Goal: Use online tool/utility: Utilize a website feature to perform a specific function

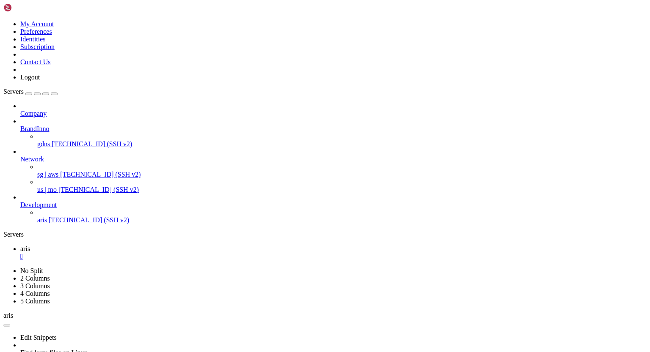
scroll to position [4, 1]
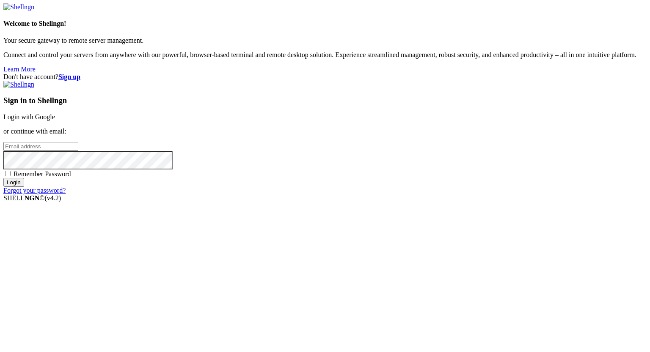
type input "[PERSON_NAME][EMAIL_ADDRESS][DOMAIN_NAME]"
click at [24, 187] on input "Login" at bounding box center [13, 182] width 21 height 9
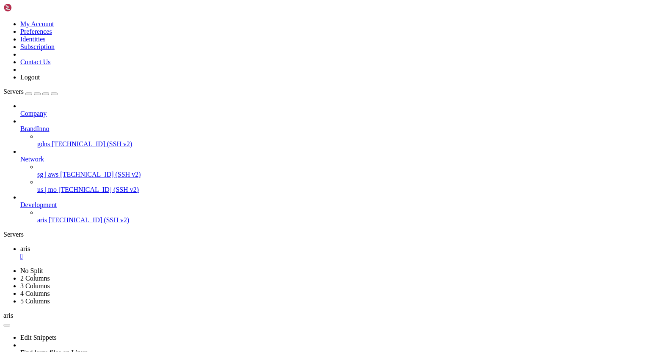
scroll to position [33638, 0]
click at [20, 156] on icon at bounding box center [20, 156] width 0 height 0
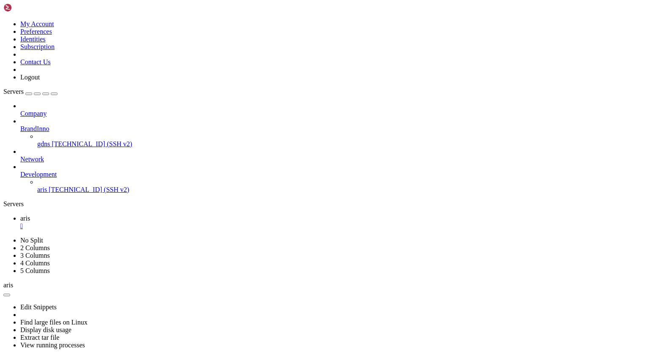
click at [20, 125] on icon at bounding box center [20, 125] width 0 height 0
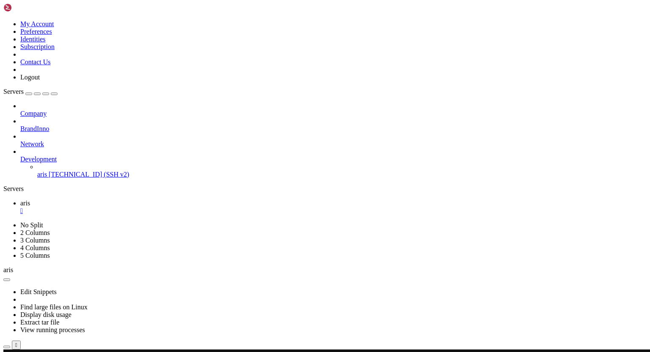
click at [20, 156] on icon at bounding box center [20, 156] width 0 height 0
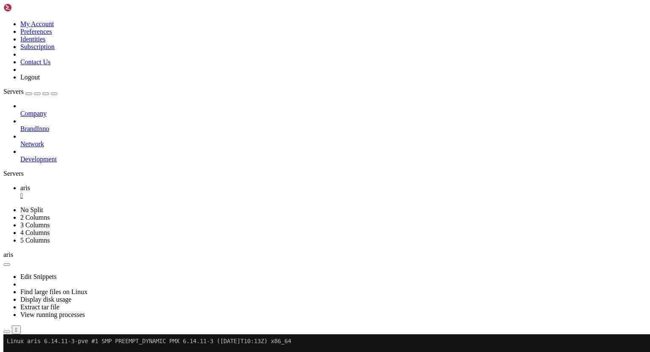
scroll to position [4, 1]
click at [597, 184] on ul "aris " at bounding box center [324, 191] width 643 height 15
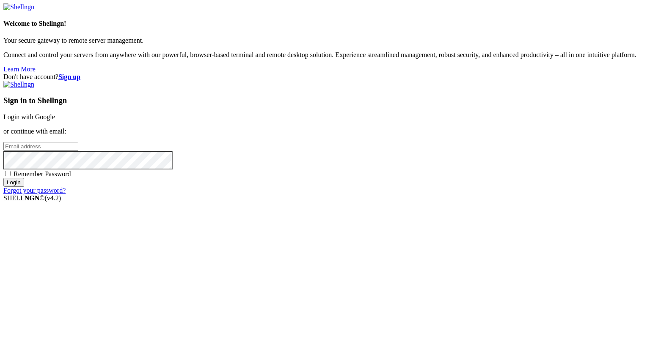
type input "[PERSON_NAME][EMAIL_ADDRESS][DOMAIN_NAME]"
click at [24, 187] on input "Login" at bounding box center [13, 182] width 21 height 9
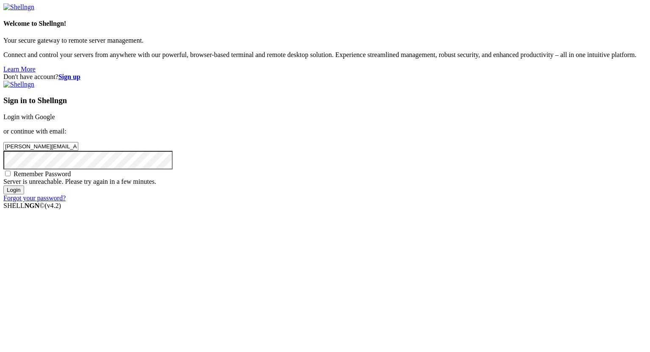
click at [24, 195] on input "Login" at bounding box center [13, 190] width 21 height 9
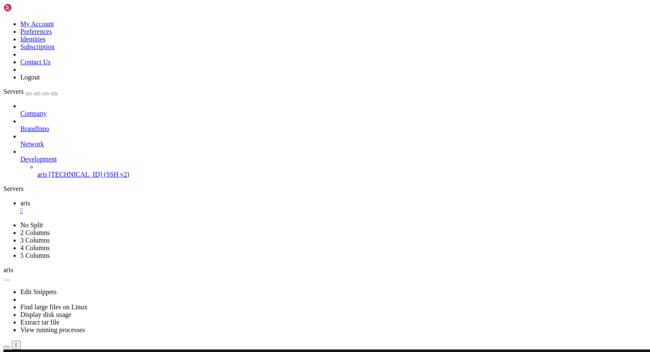
scroll to position [9405, 0]
drag, startPoint x: 120, startPoint y: 644, endPoint x: 8, endPoint y: 613, distance: 115.7
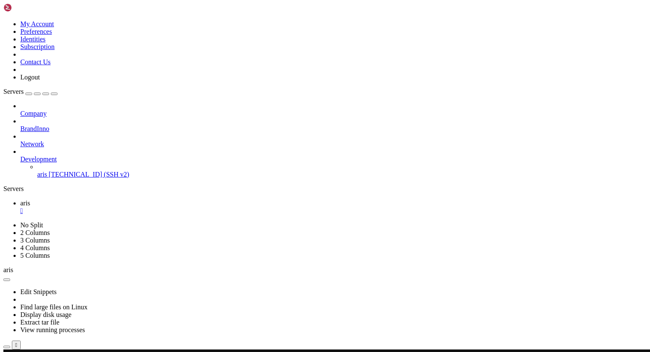
drag, startPoint x: 123, startPoint y: 645, endPoint x: 83, endPoint y: 634, distance: 41.0
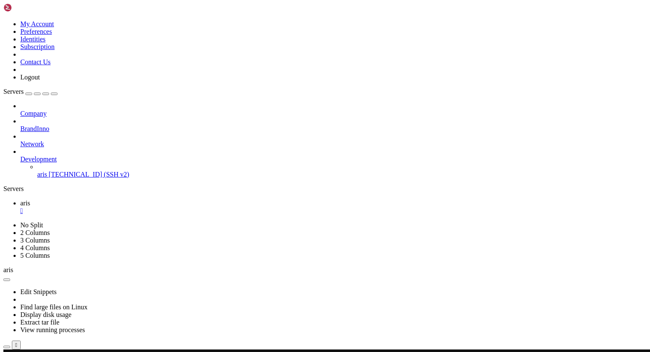
drag, startPoint x: 122, startPoint y: 643, endPoint x: 89, endPoint y: 634, distance: 34.4
drag, startPoint x: 116, startPoint y: 645, endPoint x: 71, endPoint y: 625, distance: 49.0
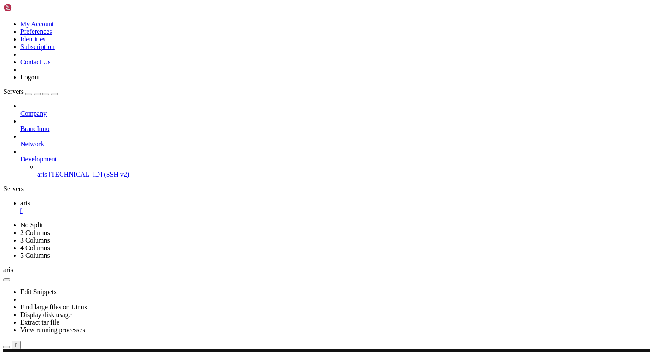
drag, startPoint x: 88, startPoint y: 594, endPoint x: 167, endPoint y: 592, distance: 78.3
drag, startPoint x: 19, startPoint y: 600, endPoint x: 84, endPoint y: 601, distance: 64.3
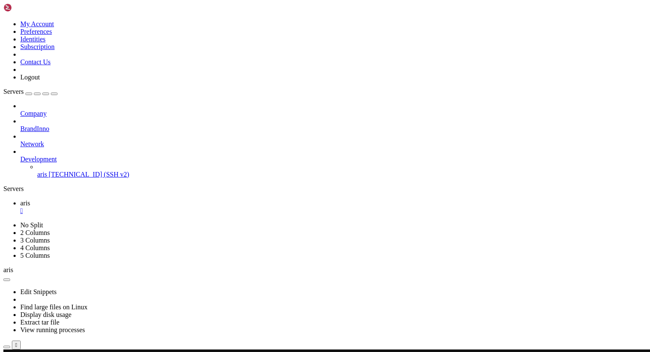
drag, startPoint x: 25, startPoint y: 608, endPoint x: 157, endPoint y: 607, distance: 131.6
